Goal: Task Accomplishment & Management: Complete application form

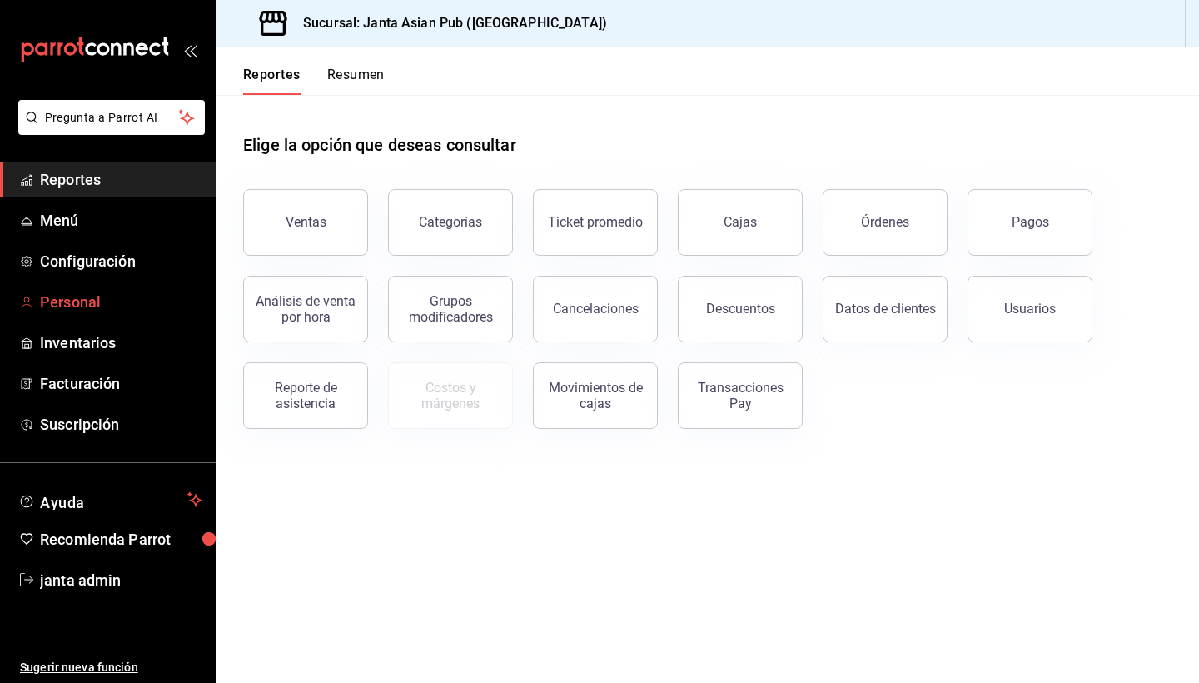
click at [89, 301] on span "Personal" at bounding box center [121, 302] width 162 height 22
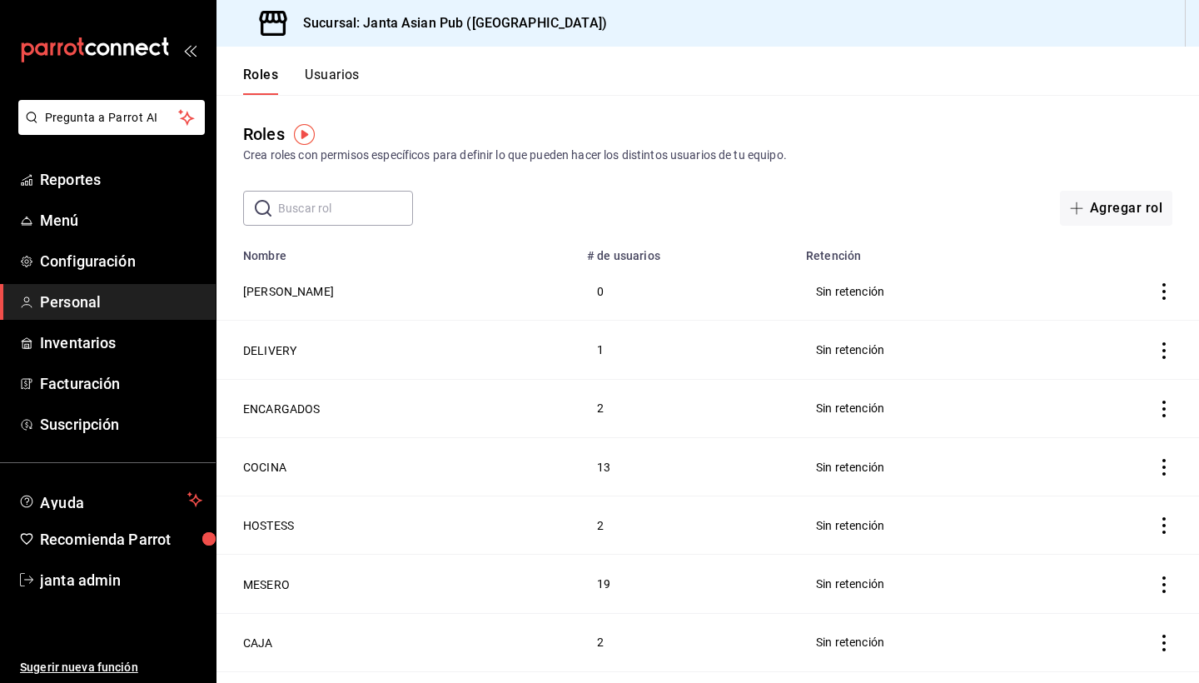
click at [355, 75] on button "Usuarios" at bounding box center [332, 81] width 55 height 28
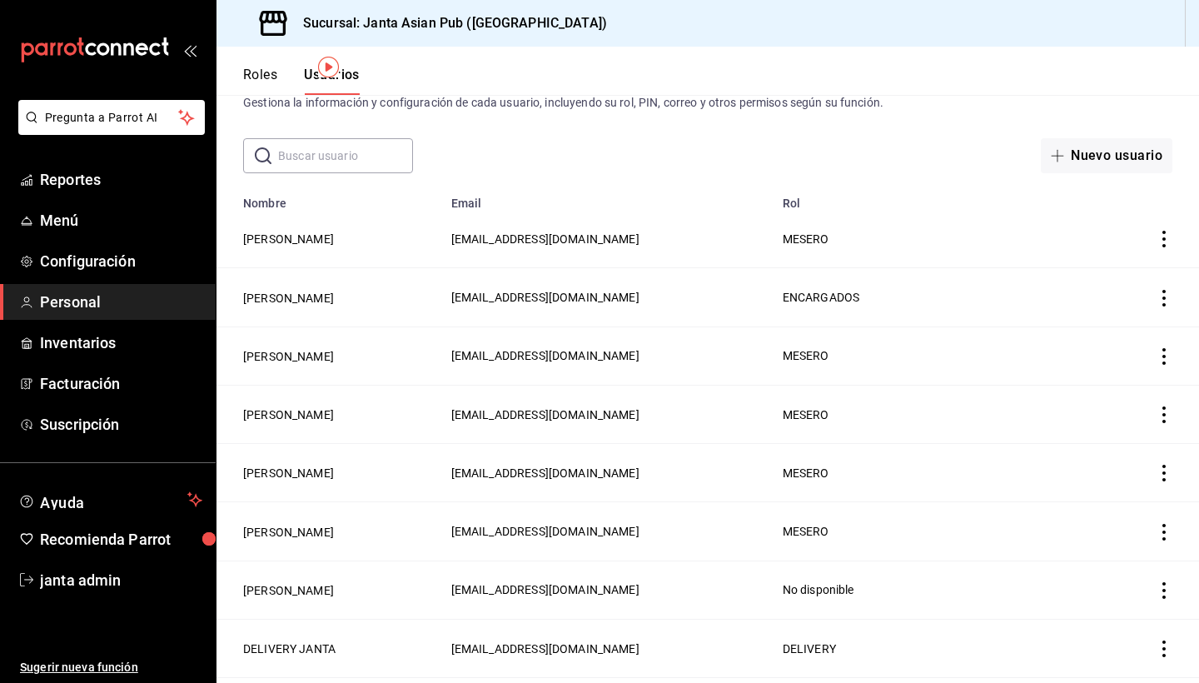
scroll to position [29, 0]
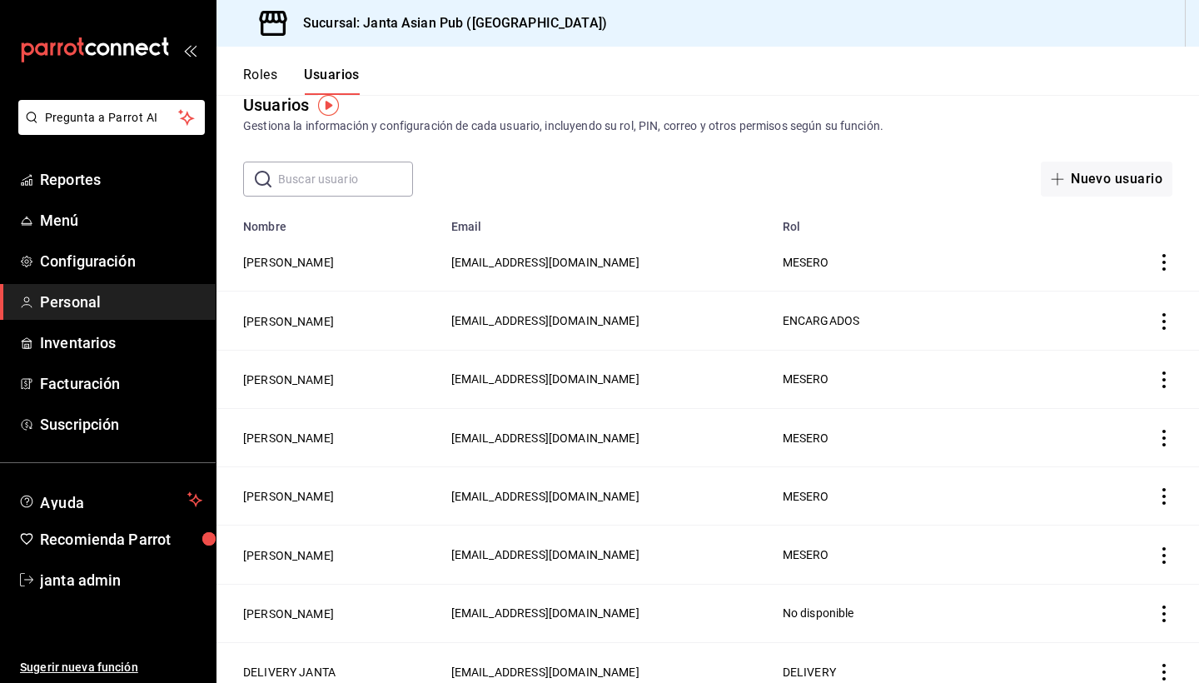
click at [341, 180] on input "text" at bounding box center [345, 178] width 135 height 33
type input "[PERSON_NAME]"
click at [574, 178] on div "​ [PERSON_NAME] ​ Nuevo usuario" at bounding box center [707, 179] width 982 height 35
click at [798, 184] on button "Nuevo usuario" at bounding box center [1107, 179] width 132 height 35
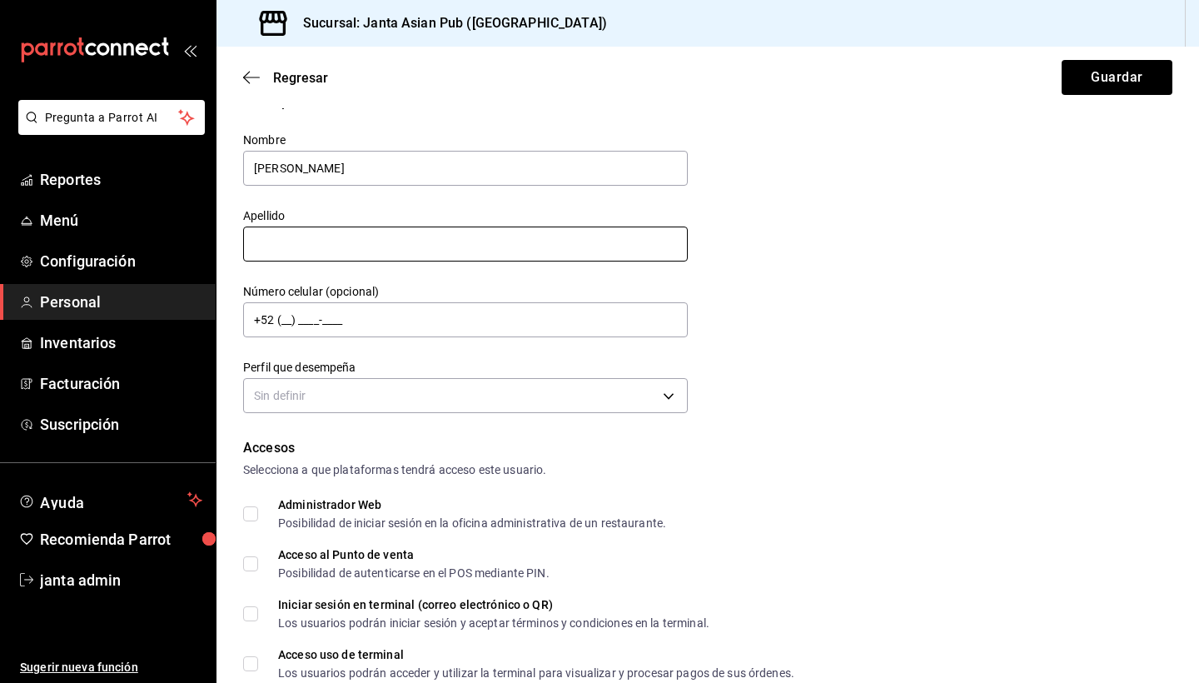
type input "[PERSON_NAME]"
click at [472, 407] on body "Pregunta a Parrot AI Reportes Menú Configuración Personal Inventarios Facturaci…" at bounding box center [599, 341] width 1199 height 683
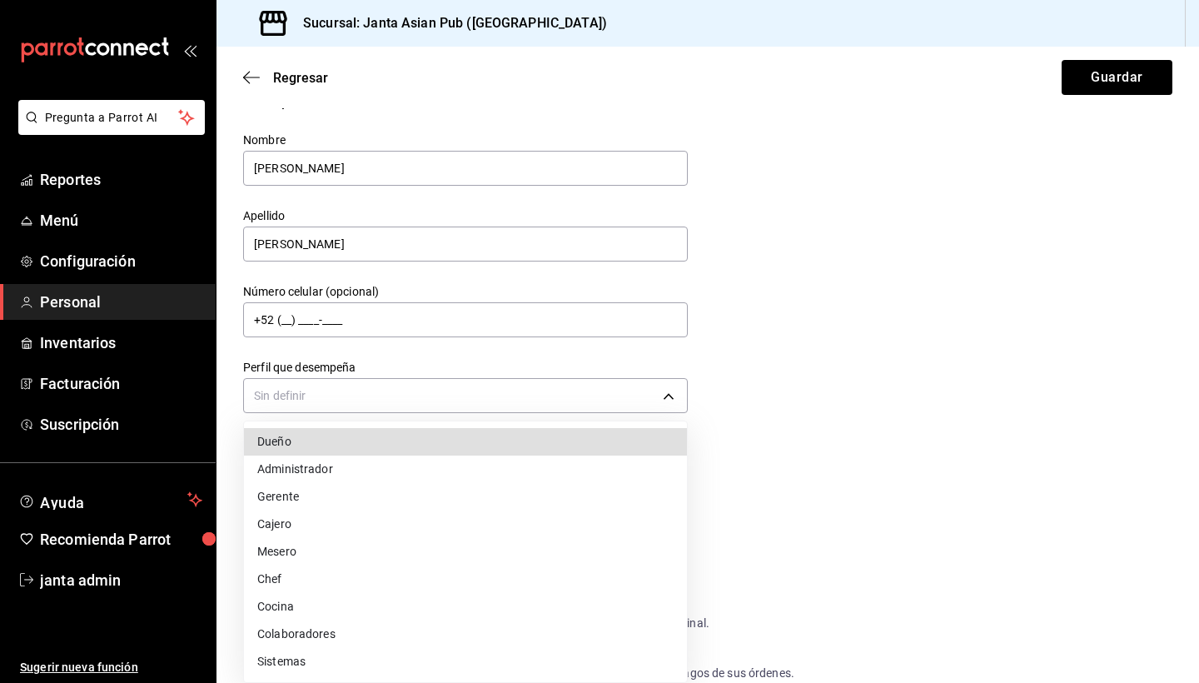
click at [388, 606] on li "Cocina" at bounding box center [465, 606] width 443 height 27
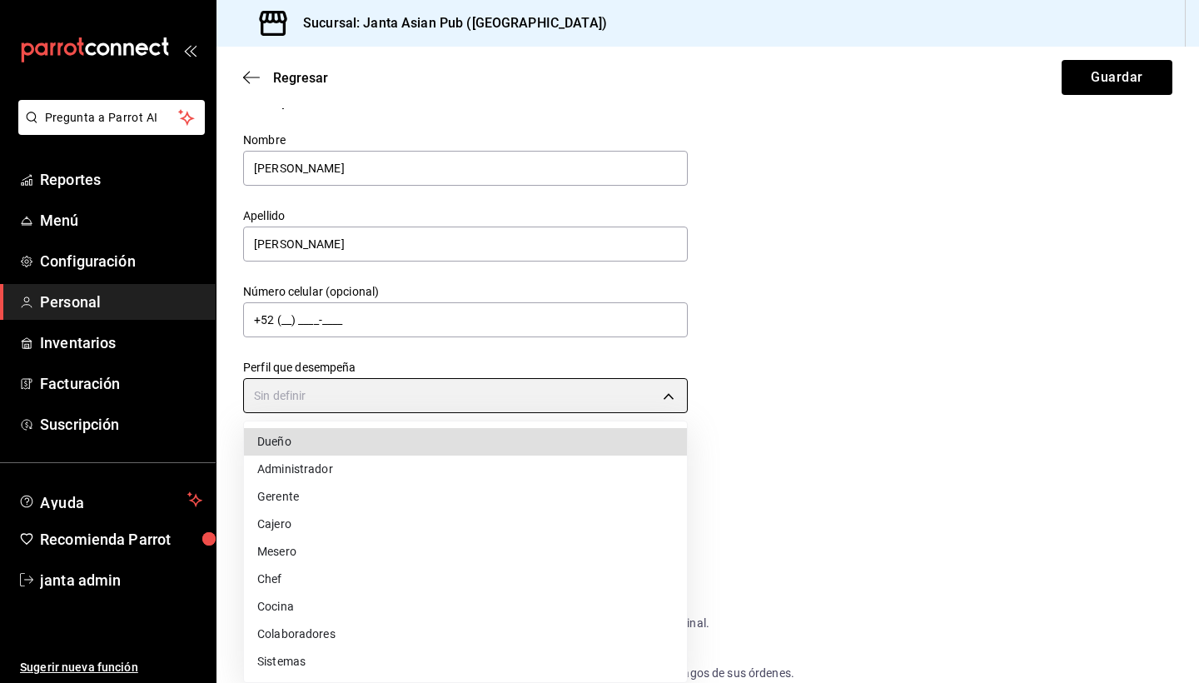
type input "KITCHEN"
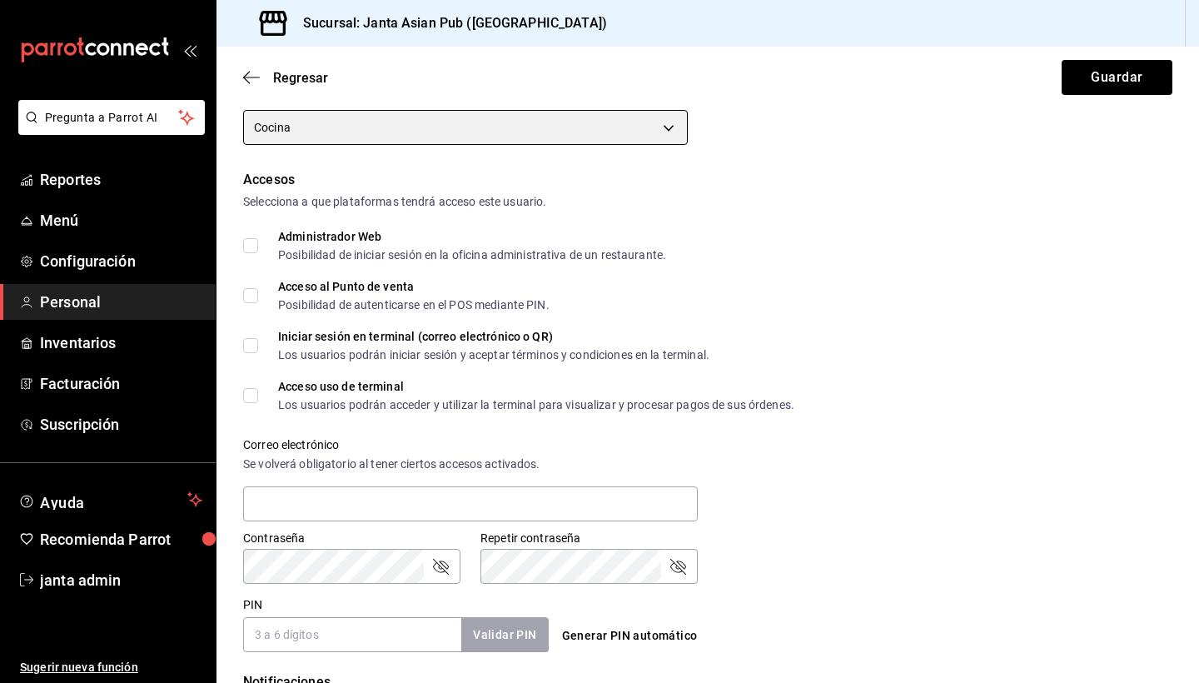
scroll to position [326, 0]
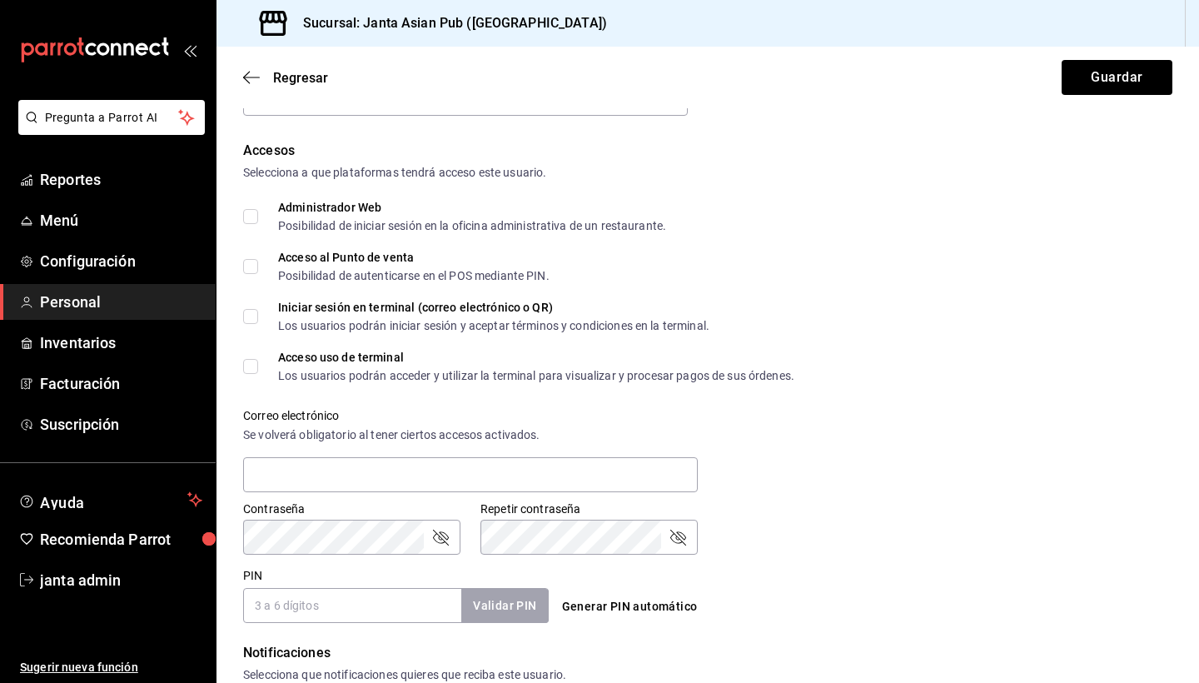
click at [249, 267] on input "Acceso al Punto de venta Posibilidad de autenticarse en el POS mediante PIN." at bounding box center [250, 266] width 15 height 15
checkbox input "true"
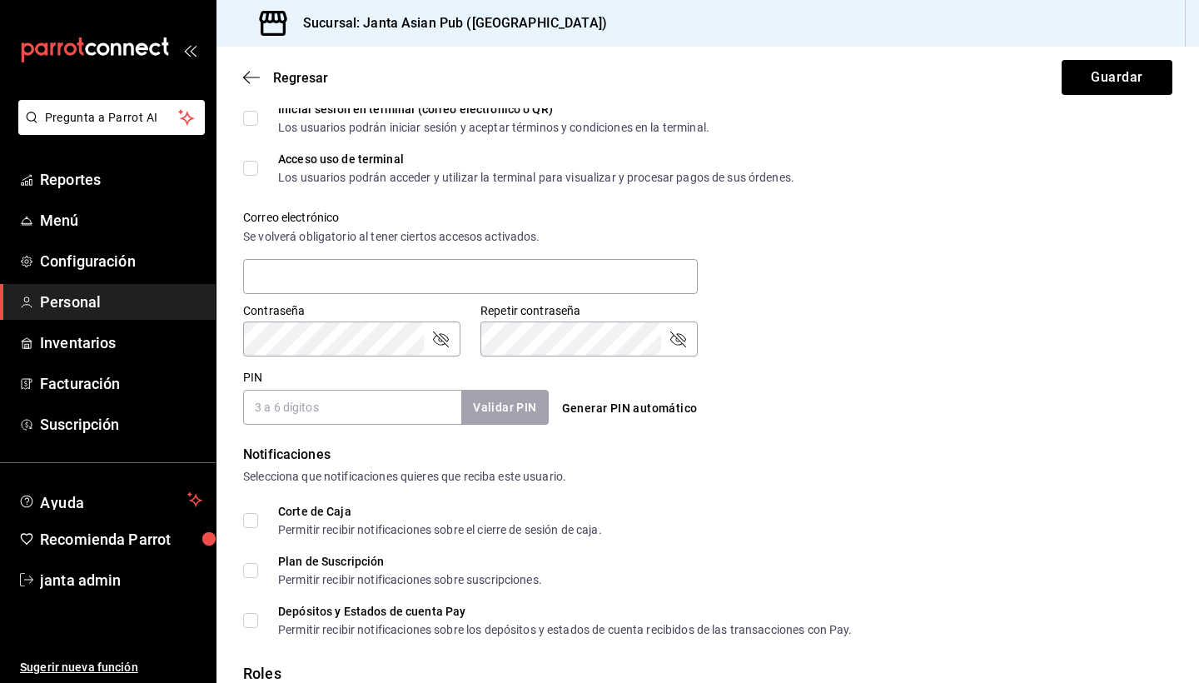
scroll to position [525, 0]
click at [266, 411] on input "PIN" at bounding box center [352, 406] width 218 height 35
type input "6678"
click at [493, 412] on button "Validar PIN" at bounding box center [504, 407] width 88 height 36
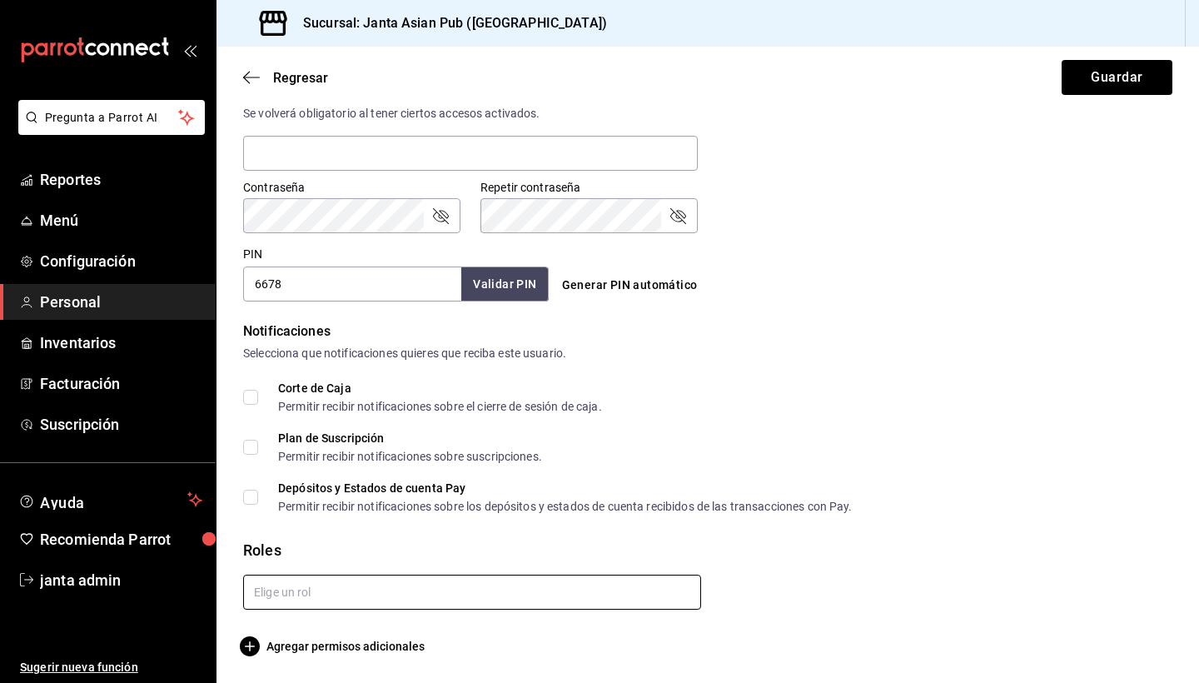
scroll to position [648, 0]
click at [593, 604] on input "text" at bounding box center [472, 591] width 458 height 35
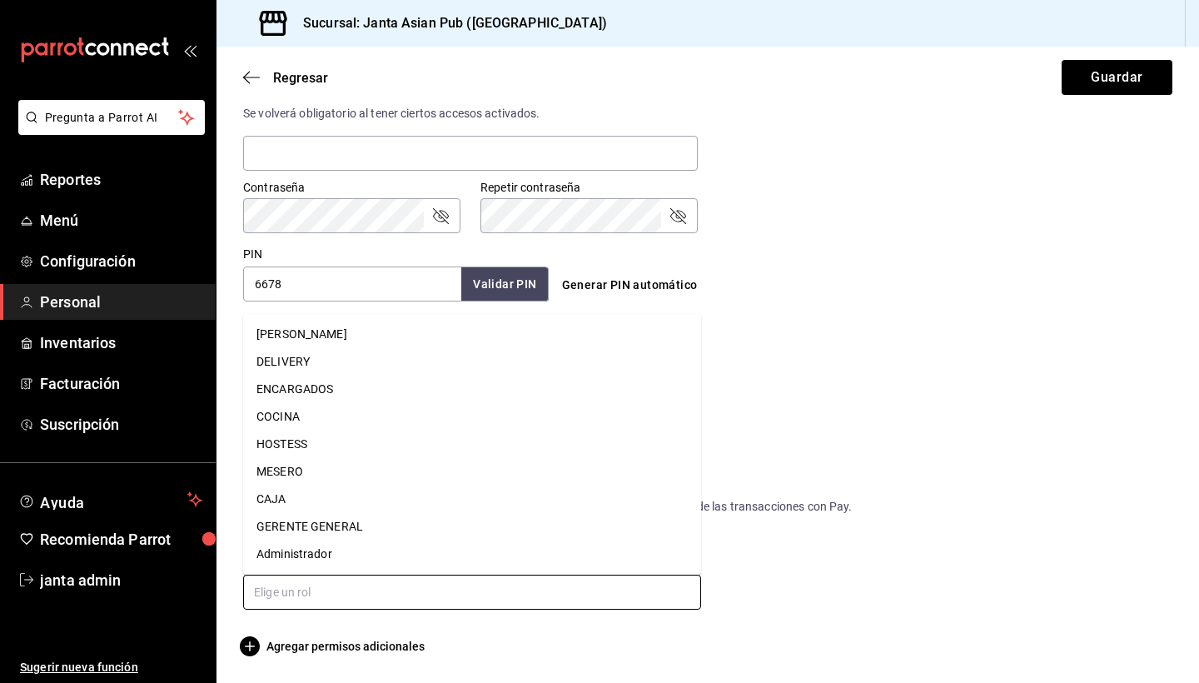
click at [490, 481] on li "MESERO" at bounding box center [472, 471] width 458 height 27
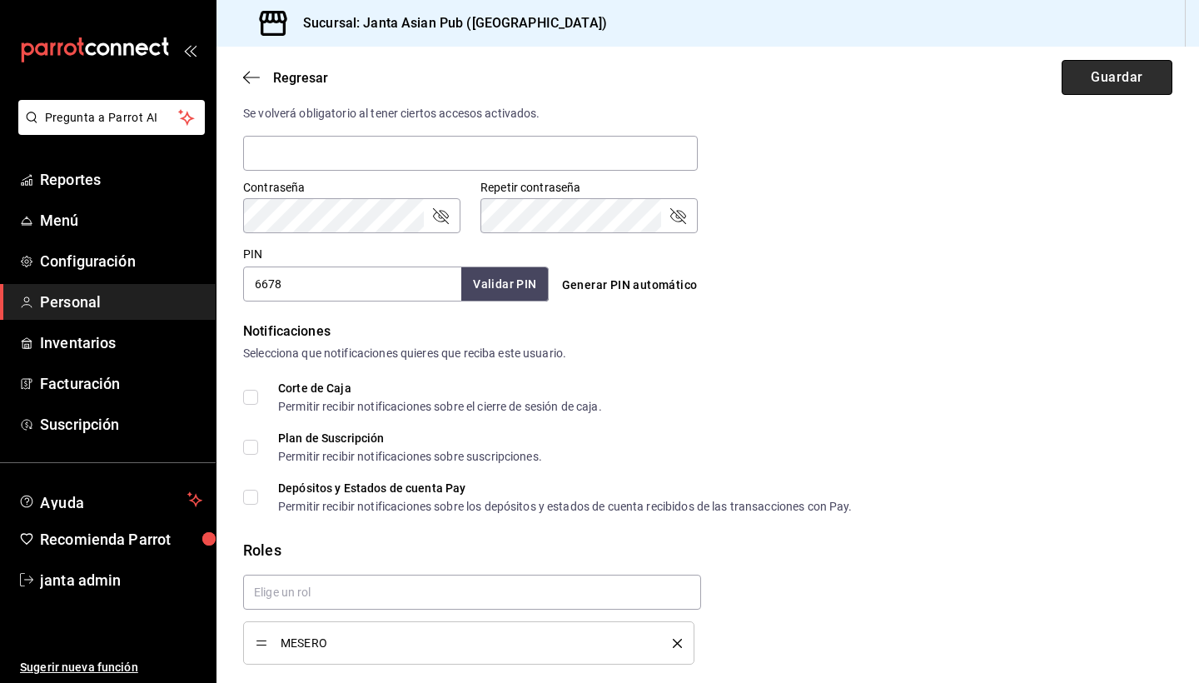
click at [798, 72] on button "Guardar" at bounding box center [1116, 77] width 111 height 35
